Goal: Find specific page/section: Find specific page/section

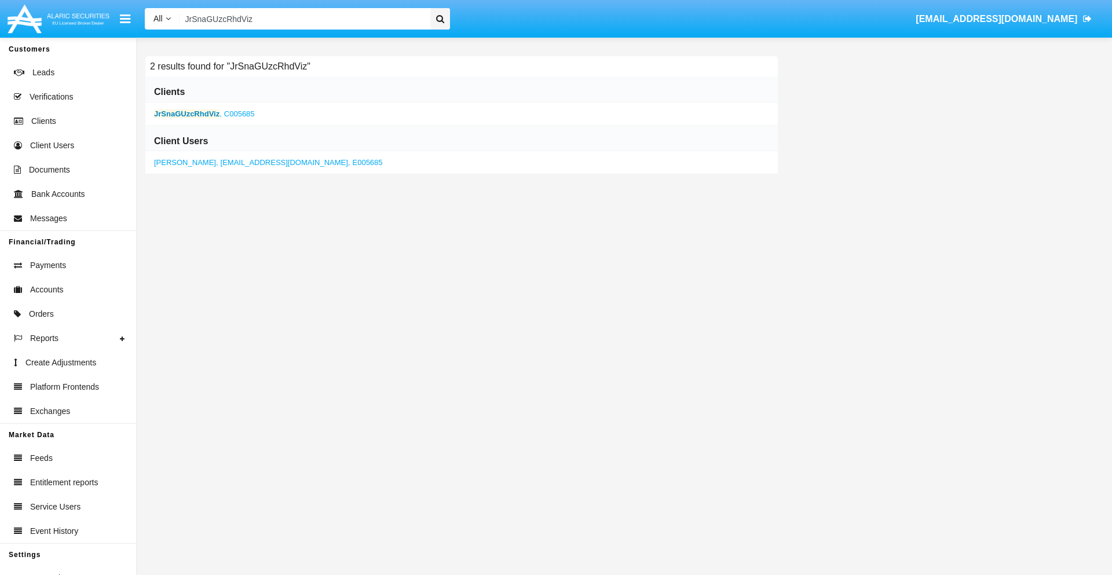
type input "JrSnaGUzcRhdViz"
click at [187, 114] on b "JrSnaGUzcRhdViz" at bounding box center [186, 113] width 65 height 9
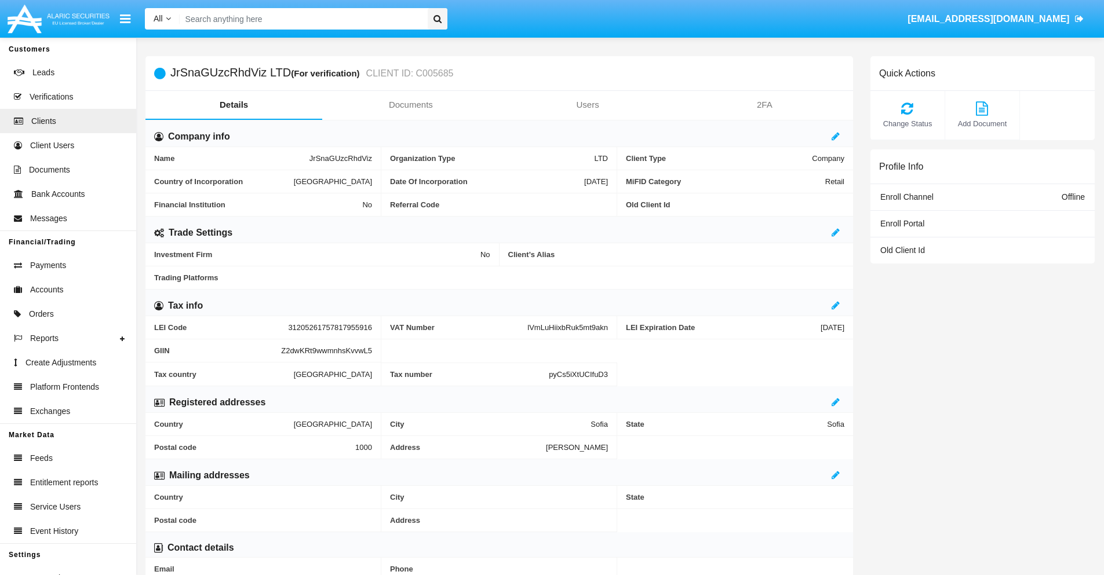
click at [410, 105] on link "Documents" at bounding box center [410, 105] width 177 height 28
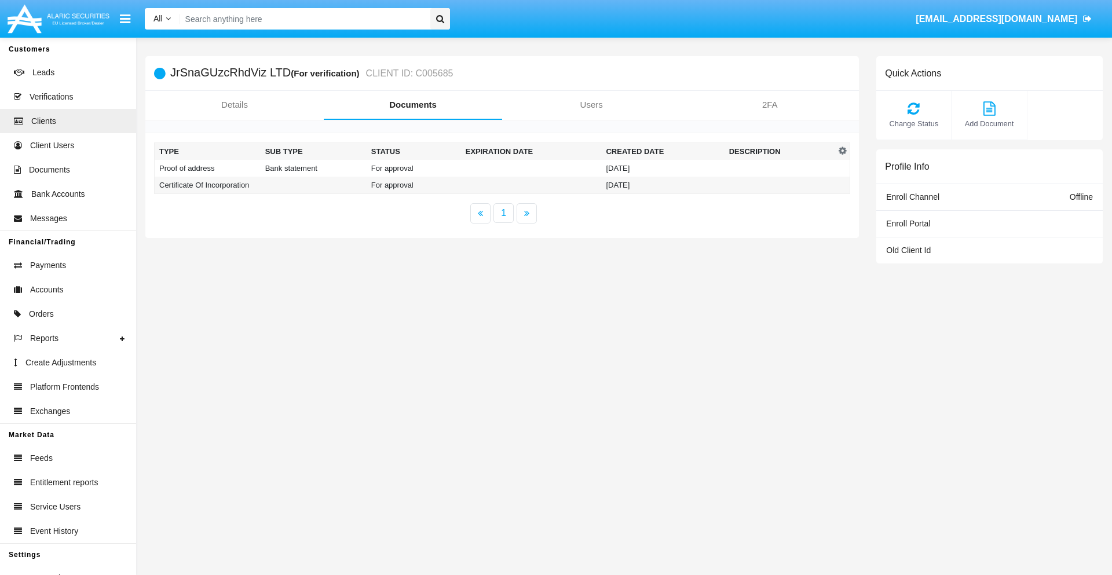
click at [207, 168] on td "Proof of address" at bounding box center [208, 168] width 106 height 17
